Goal: Task Accomplishment & Management: Manage account settings

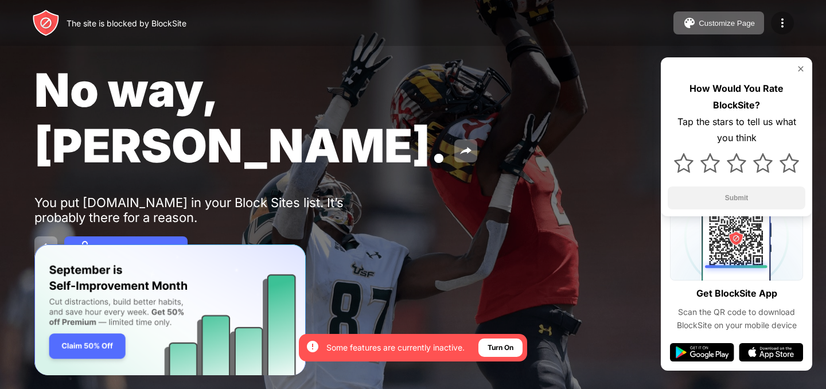
click at [785, 13] on div at bounding box center [782, 22] width 23 height 23
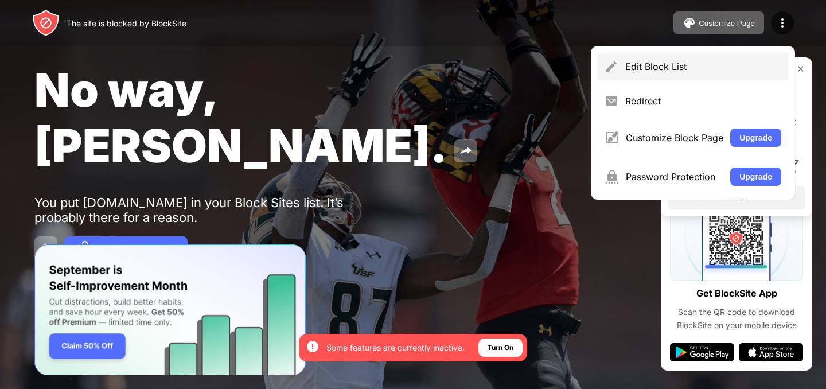
click at [647, 66] on div "Edit Block List" at bounding box center [703, 66] width 156 height 11
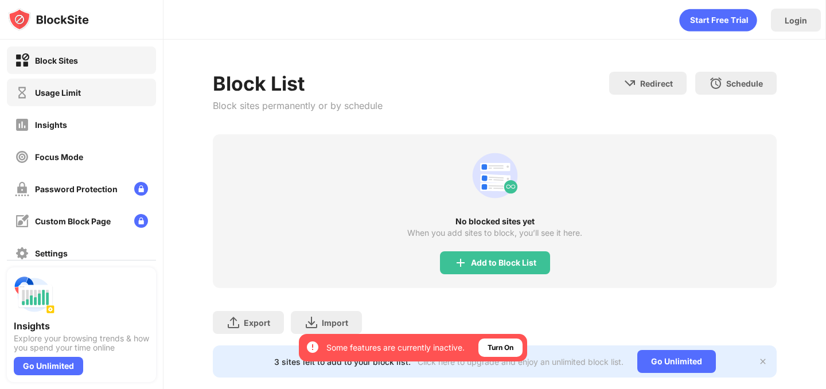
click at [112, 104] on div "Usage Limit" at bounding box center [81, 93] width 149 height 28
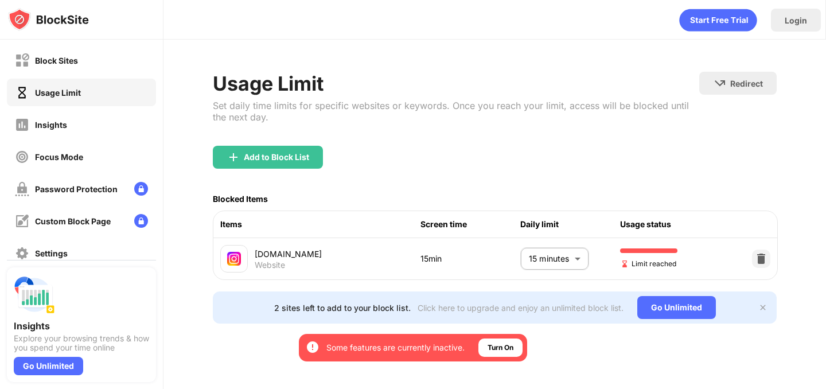
click at [548, 253] on body "By opting in, you ensure access to all the features and benefits that rely on t…" at bounding box center [413, 194] width 826 height 389
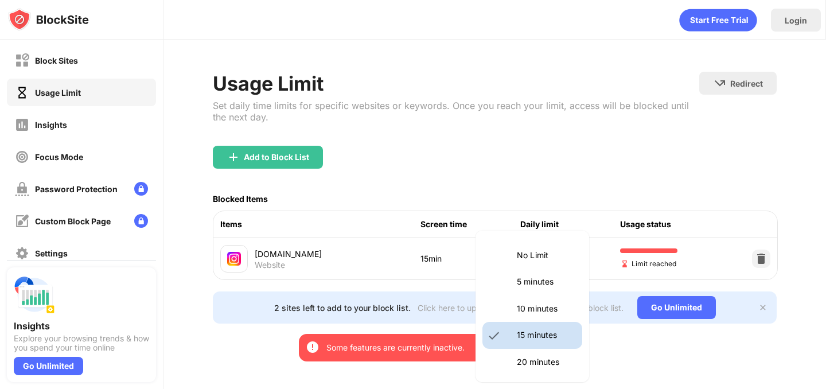
click at [534, 308] on p "10 minutes" at bounding box center [546, 308] width 58 height 13
type input "**"
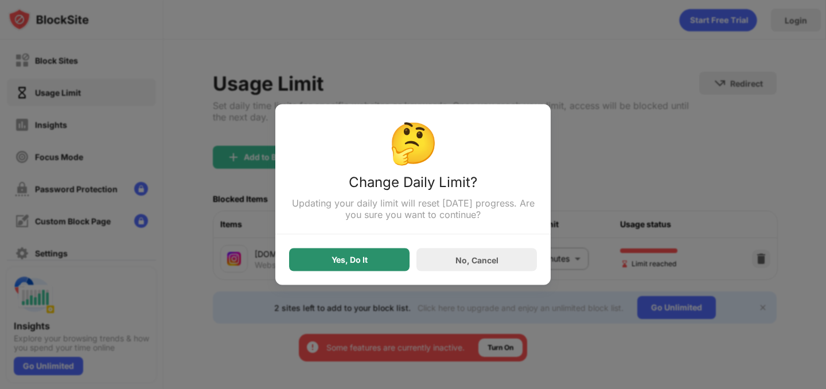
click at [362, 256] on div "Yes, Do It" at bounding box center [349, 259] width 36 height 9
